Goal: Task Accomplishment & Management: Use online tool/utility

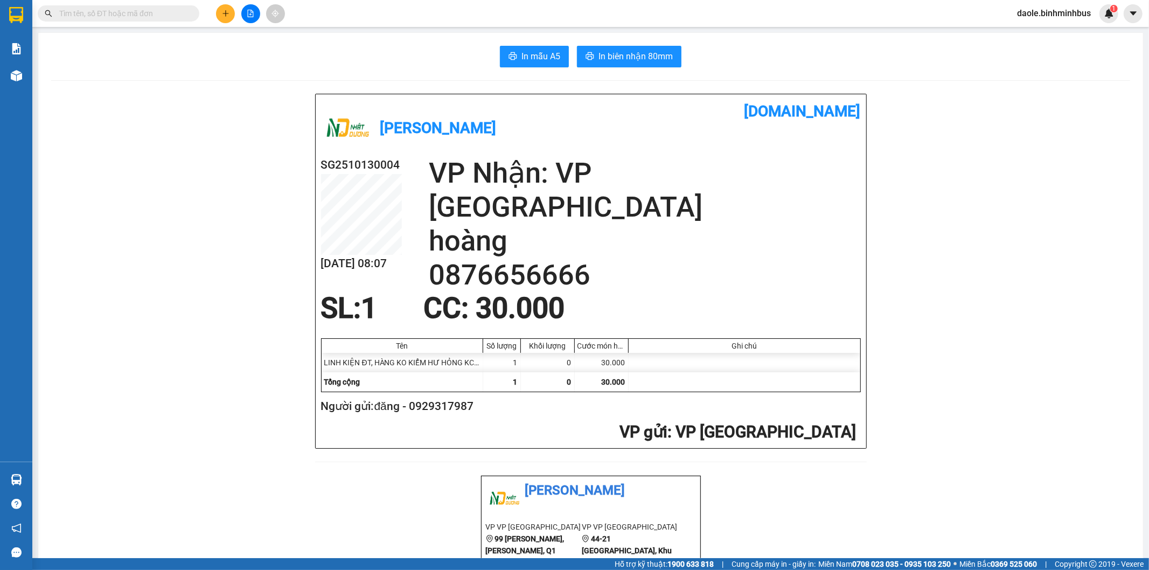
scroll to position [330, 0]
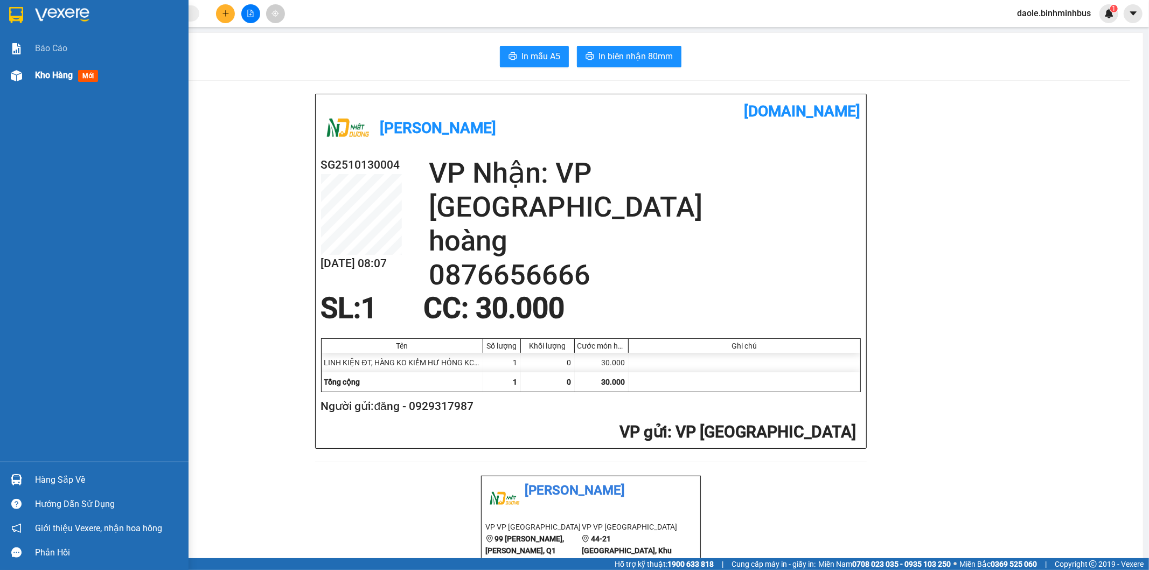
click at [65, 70] on span "Kho hàng" at bounding box center [54, 75] width 38 height 10
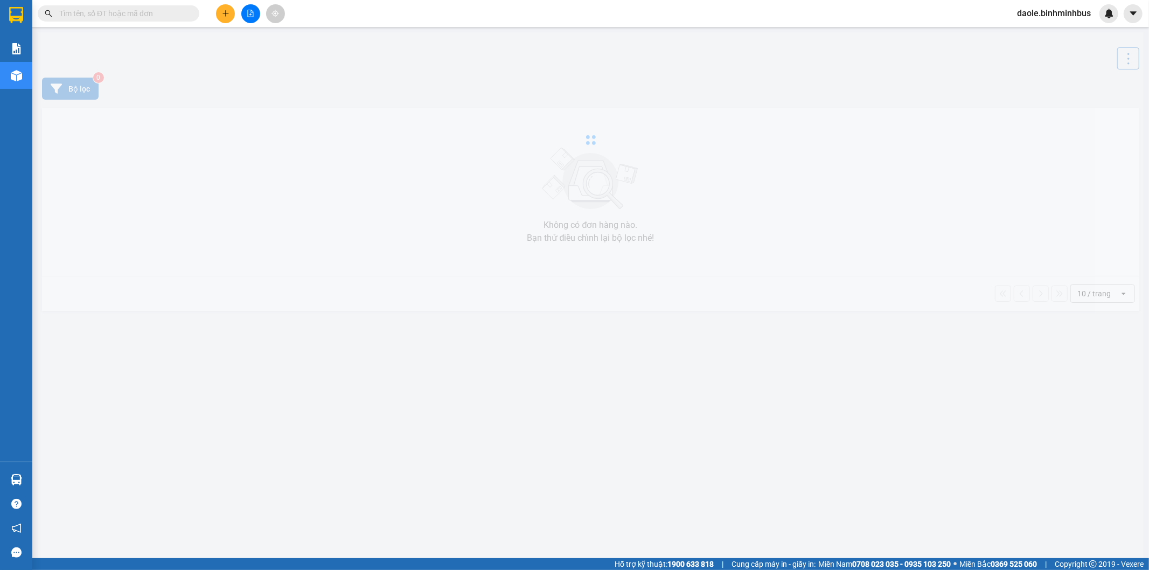
scroll to position [330, 0]
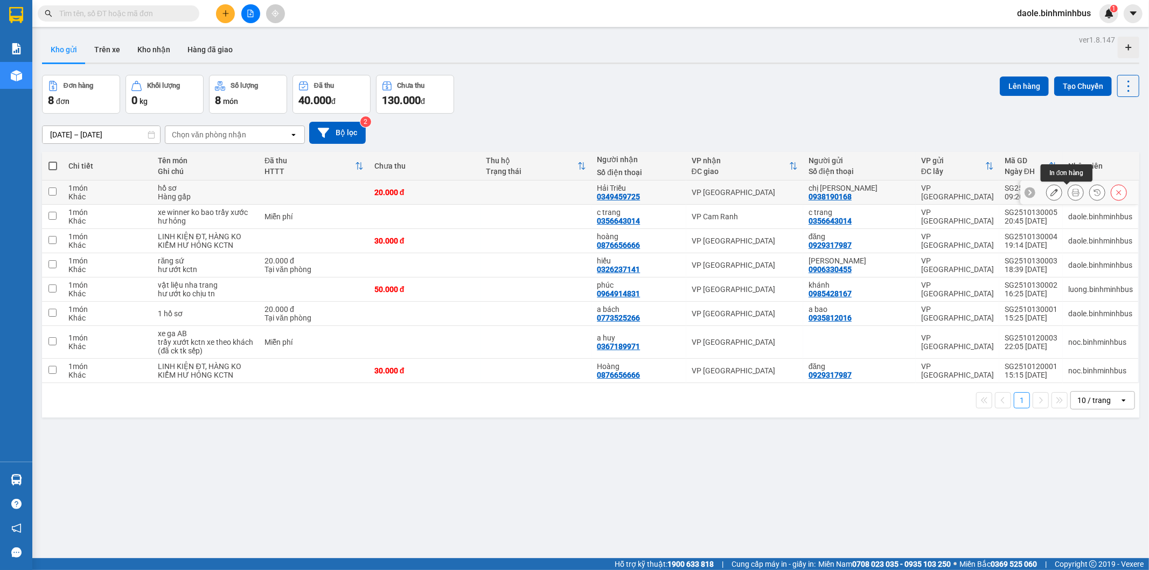
click at [1068, 198] on button at bounding box center [1075, 192] width 15 height 19
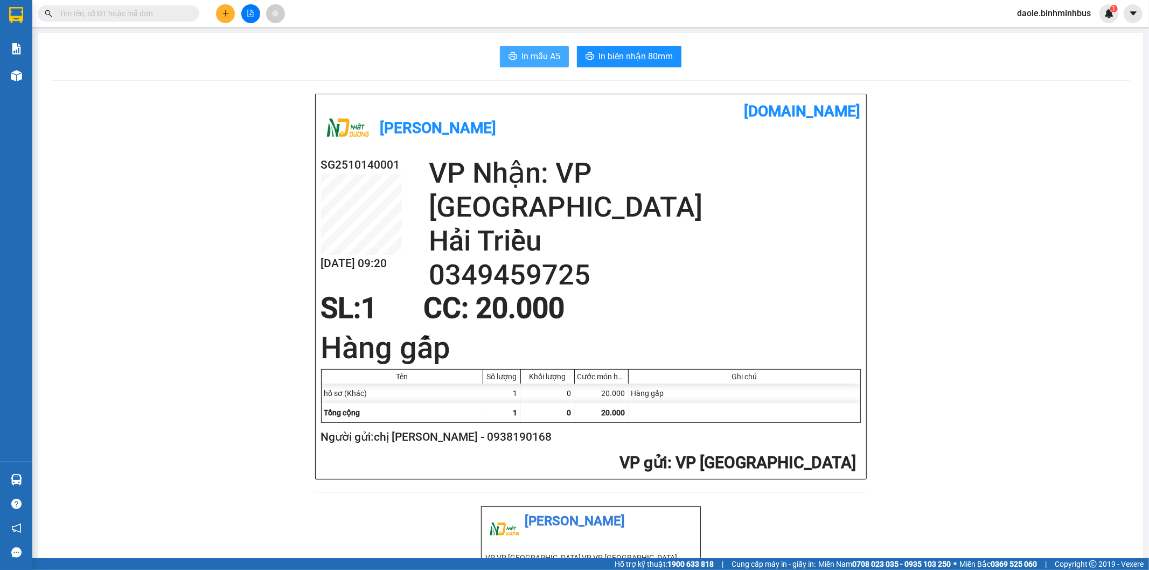
click at [522, 49] on button "In mẫu A5" at bounding box center [534, 57] width 69 height 22
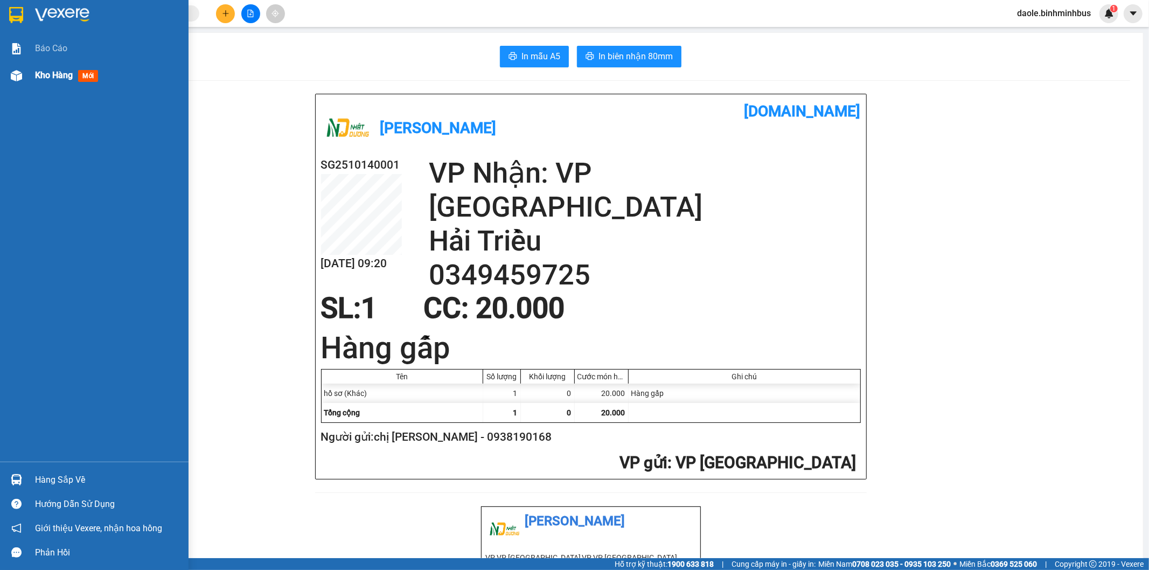
click at [37, 81] on div "Kho hàng mới" at bounding box center [68, 74] width 67 height 13
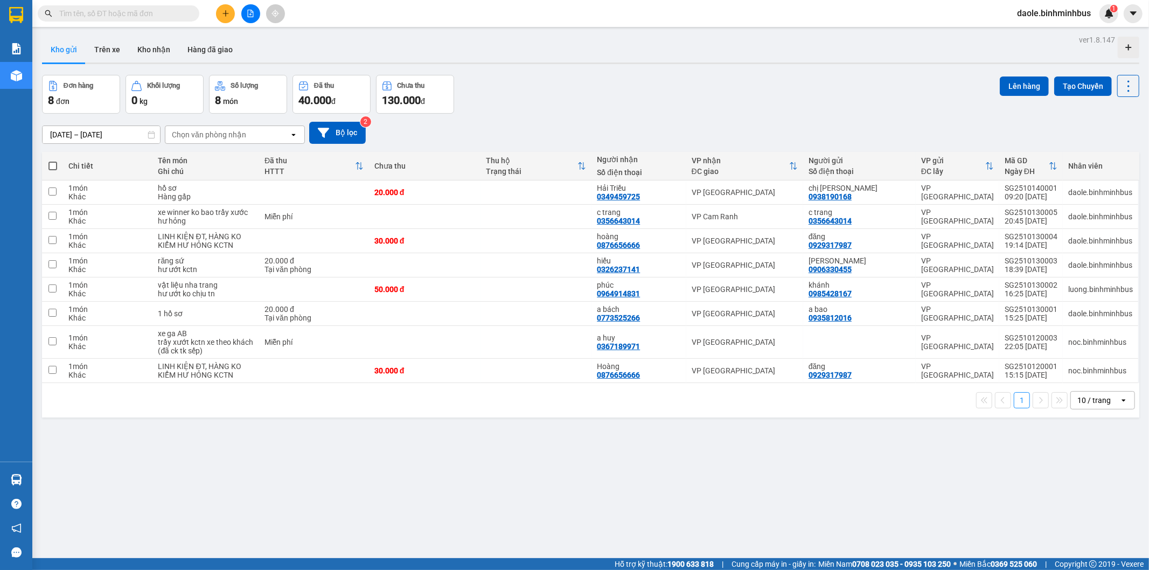
drag, startPoint x: 768, startPoint y: 471, endPoint x: 750, endPoint y: 410, distance: 63.0
click at [750, 410] on div "ver 1.8.147 Kho gửi Trên xe Kho nhận Hàng đã giao Đơn hàng 8 đơn Khối lượng 0 k…" at bounding box center [590, 317] width 1105 height 570
